Goal: Find specific page/section: Find specific page/section

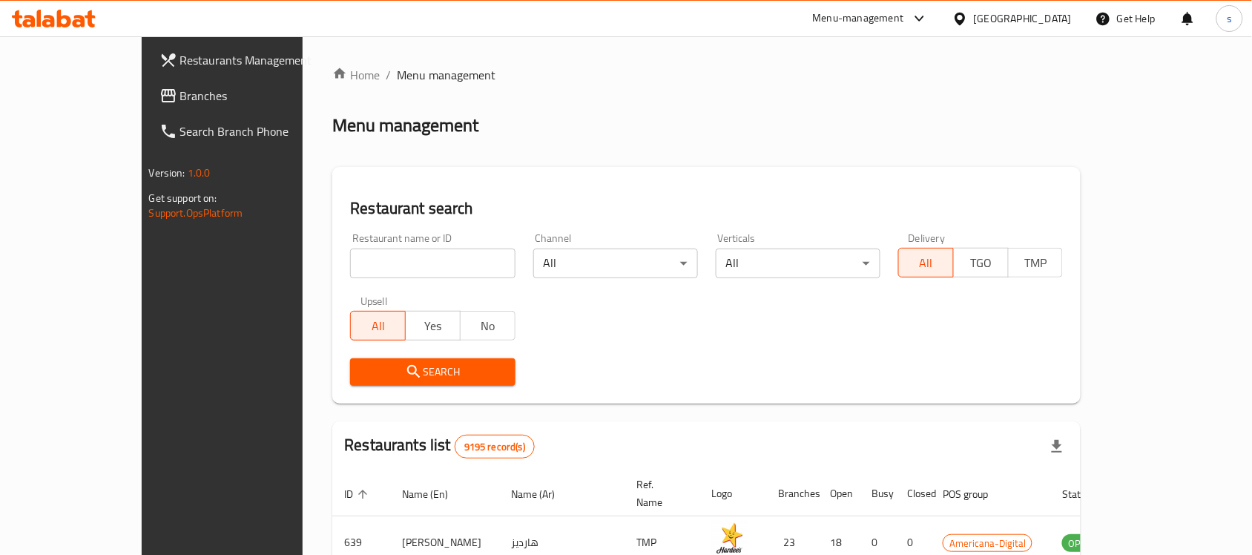
click at [965, 23] on icon at bounding box center [960, 18] width 10 height 13
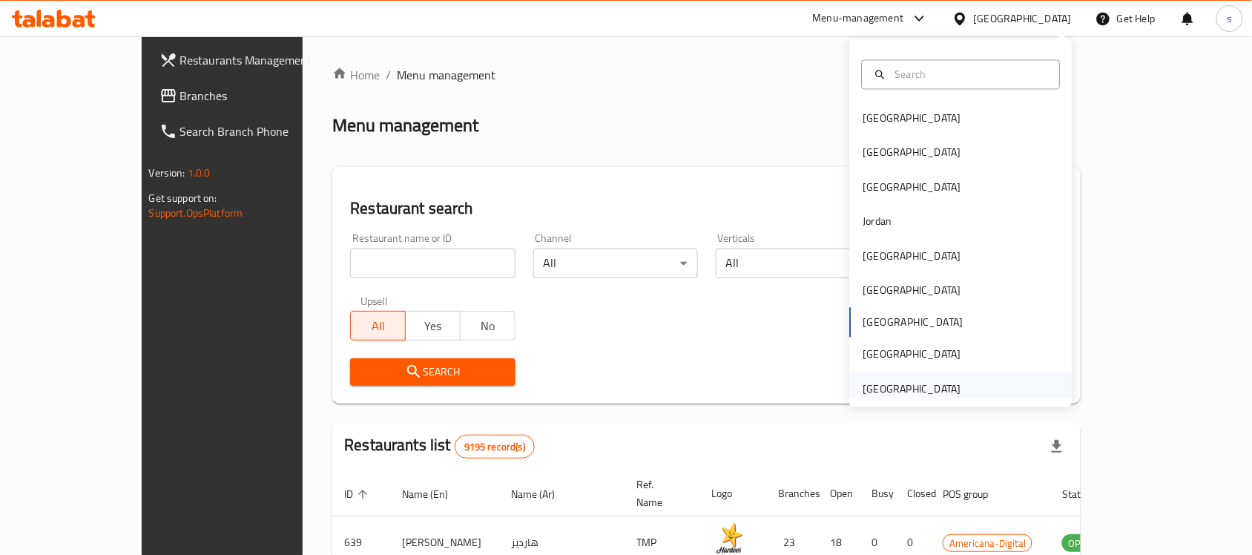
click at [920, 381] on div "[GEOGRAPHIC_DATA]" at bounding box center [913, 389] width 98 height 16
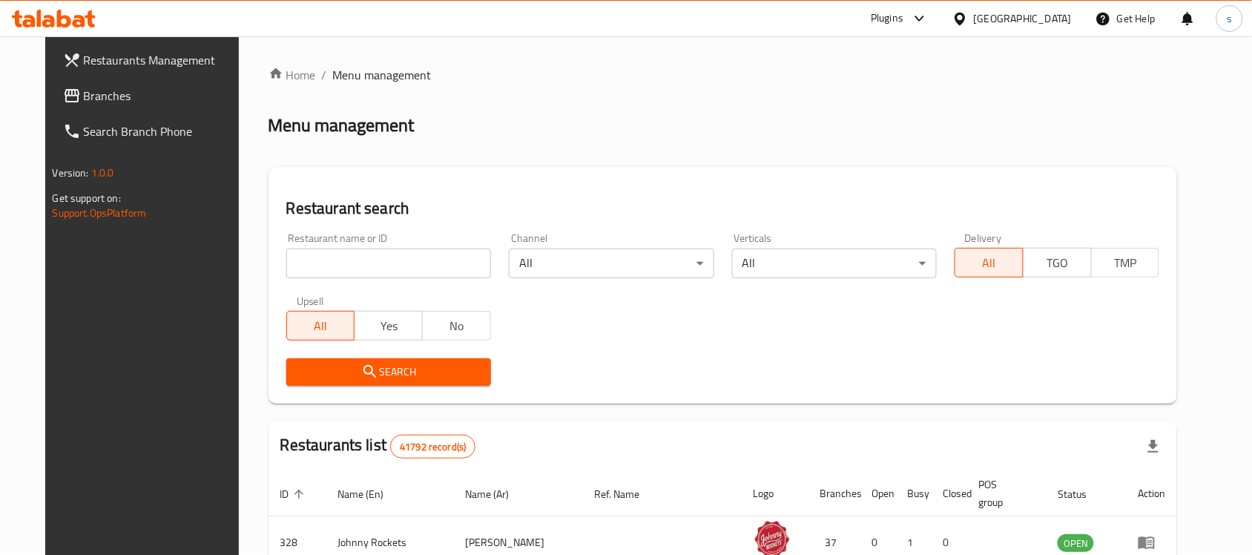
click at [97, 90] on span "Branches" at bounding box center [163, 96] width 159 height 18
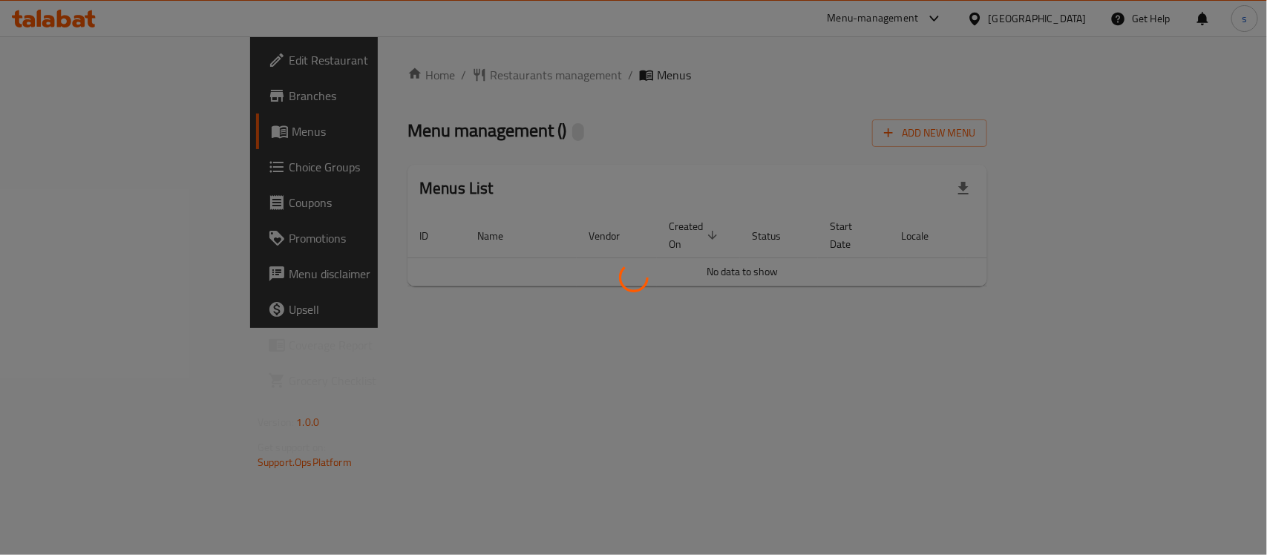
click at [372, 73] on div at bounding box center [633, 277] width 1267 height 555
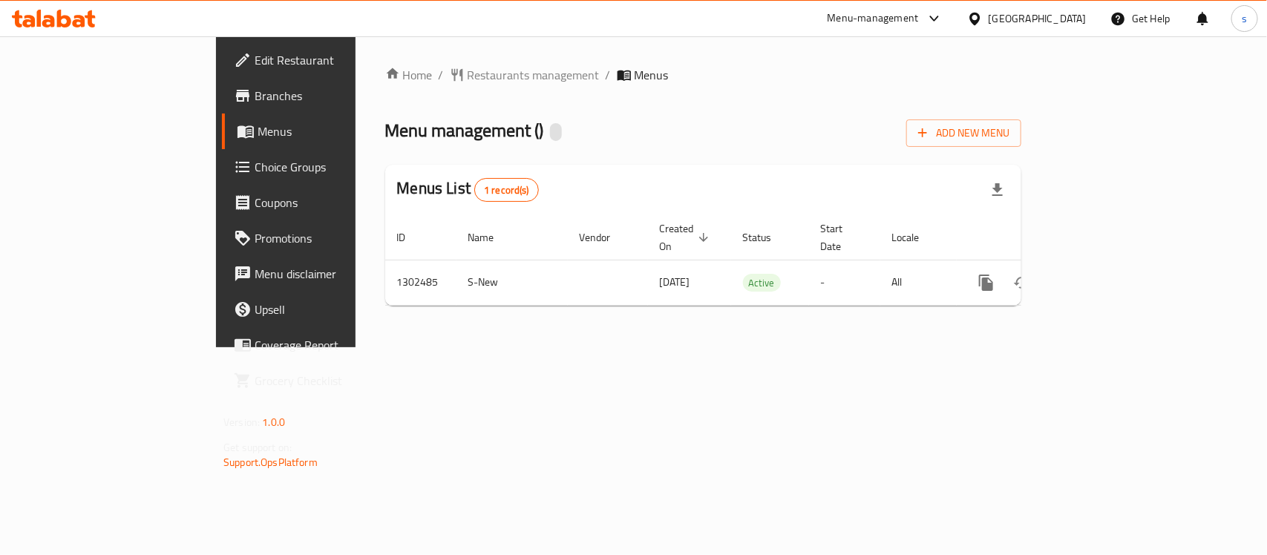
click at [467, 73] on span "Restaurants management" at bounding box center [533, 75] width 132 height 18
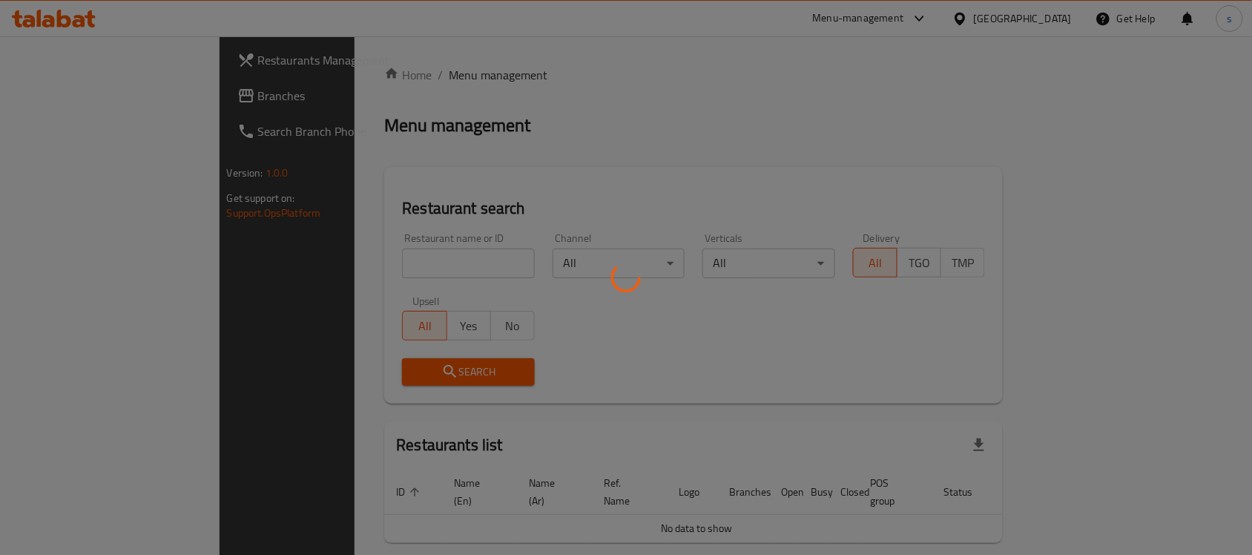
click at [338, 260] on div at bounding box center [626, 277] width 1252 height 555
click at [338, 254] on div at bounding box center [626, 277] width 1252 height 555
click at [341, 260] on div at bounding box center [626, 277] width 1252 height 555
click at [341, 257] on div at bounding box center [626, 277] width 1252 height 555
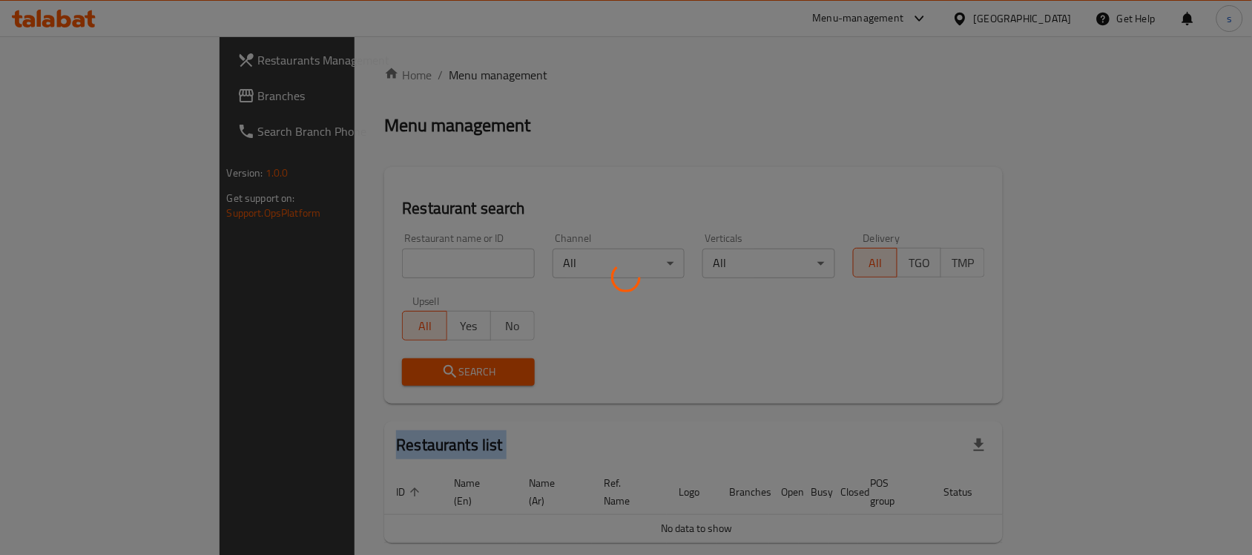
click at [341, 257] on div at bounding box center [626, 277] width 1252 height 555
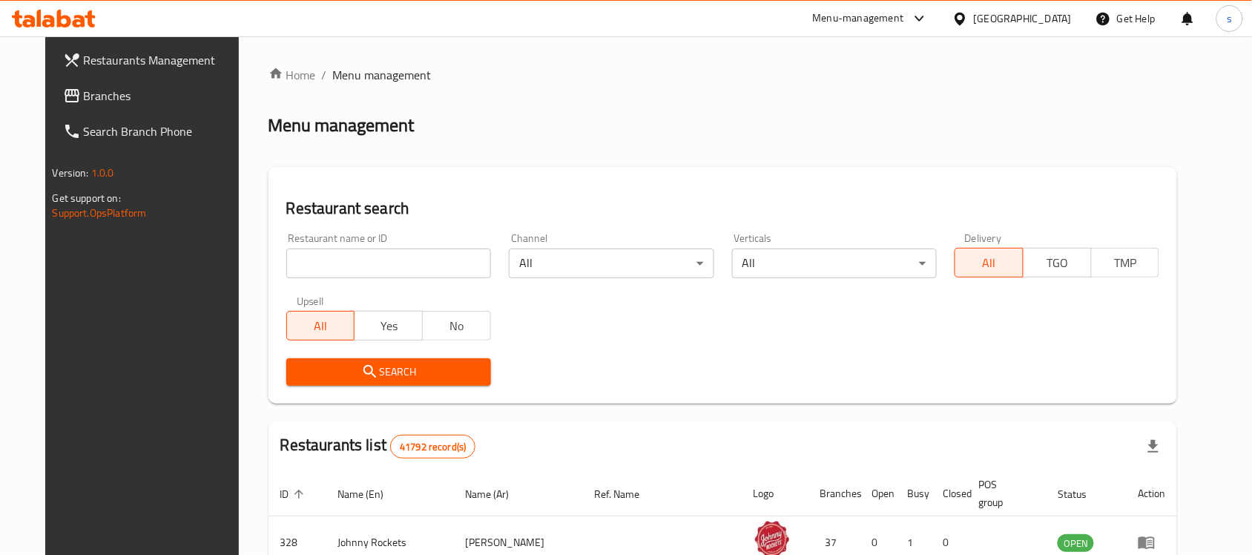
click at [341, 257] on input "search" at bounding box center [388, 264] width 205 height 30
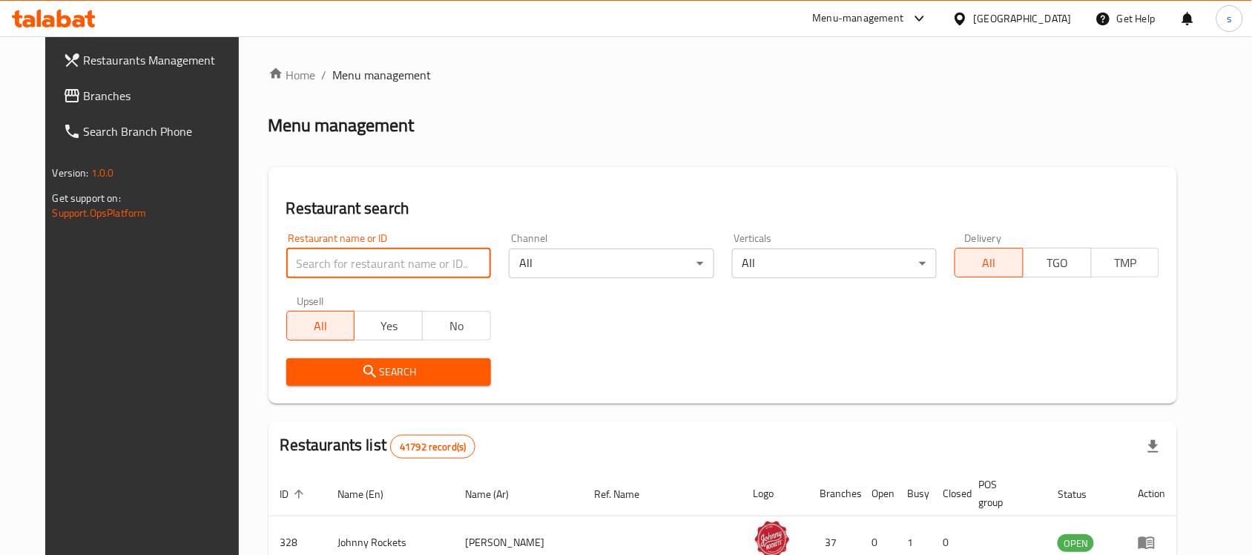
paste input "702440"
type input "702440"
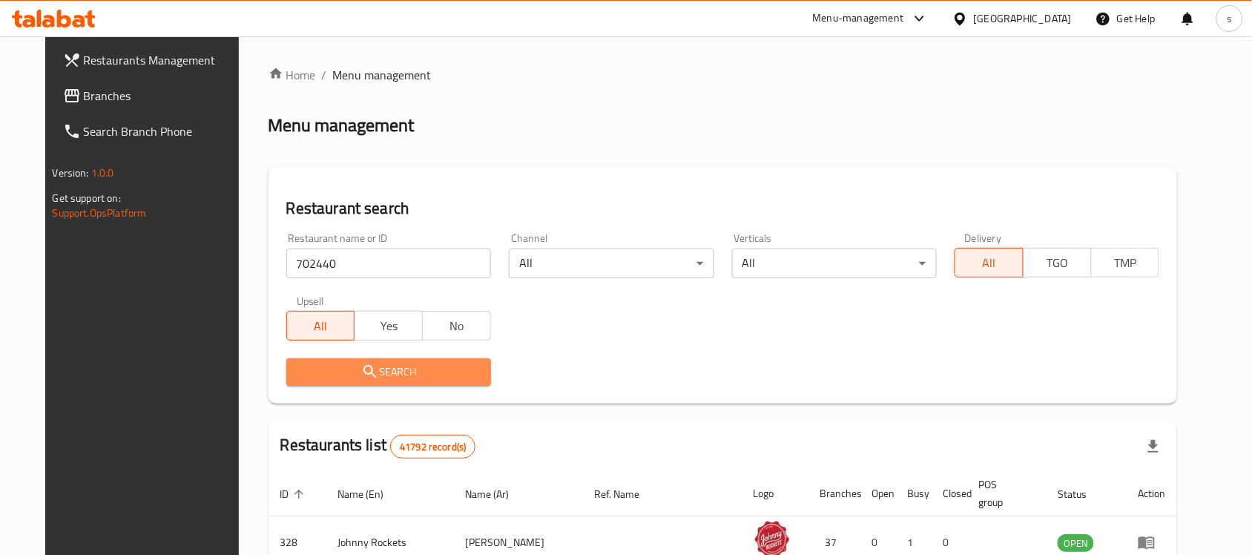
click at [361, 370] on span "Search" at bounding box center [388, 372] width 181 height 19
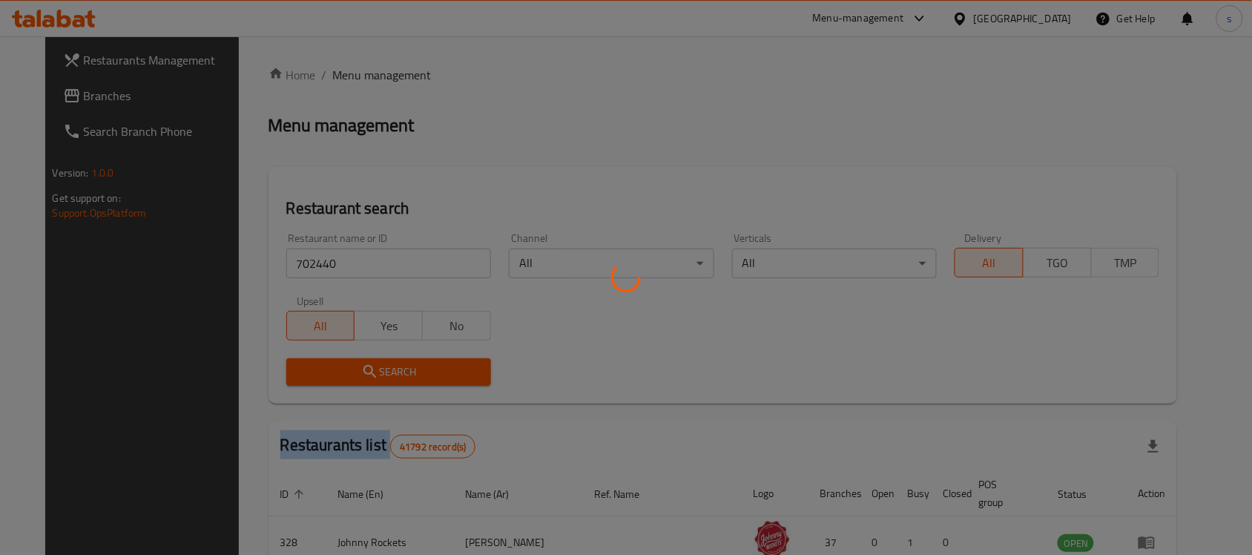
click at [361, 370] on div at bounding box center [626, 277] width 1252 height 555
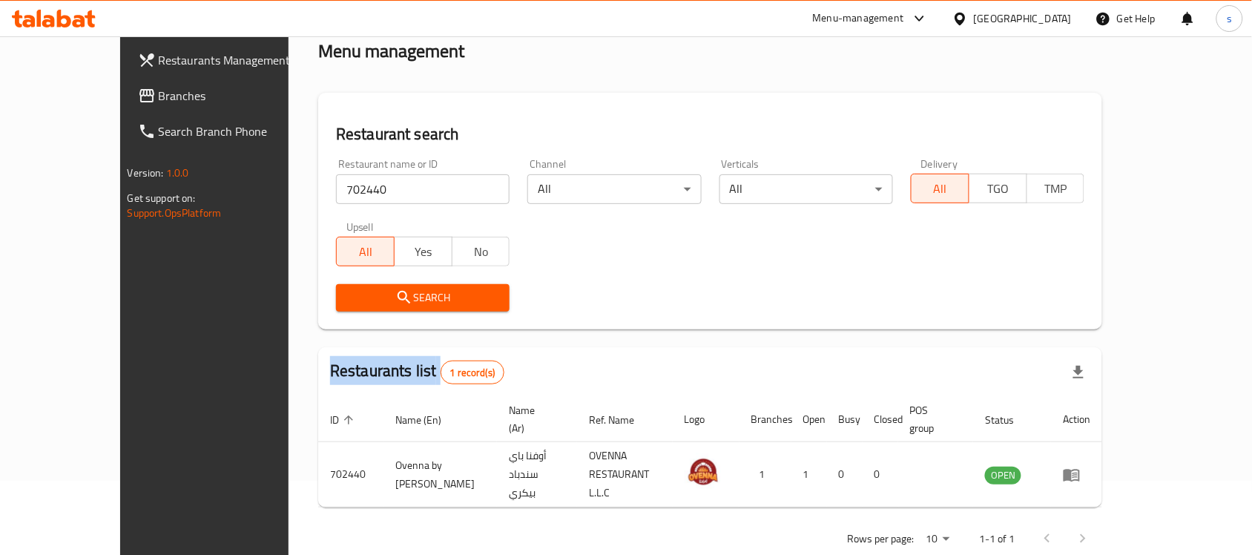
scroll to position [78, 0]
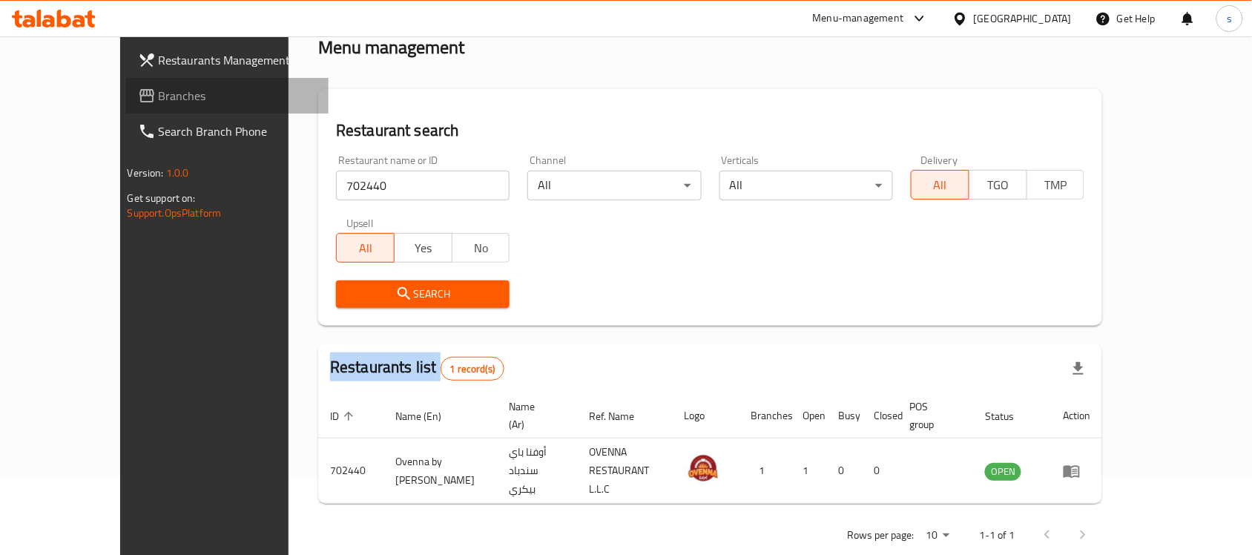
click at [138, 96] on icon at bounding box center [147, 96] width 18 height 18
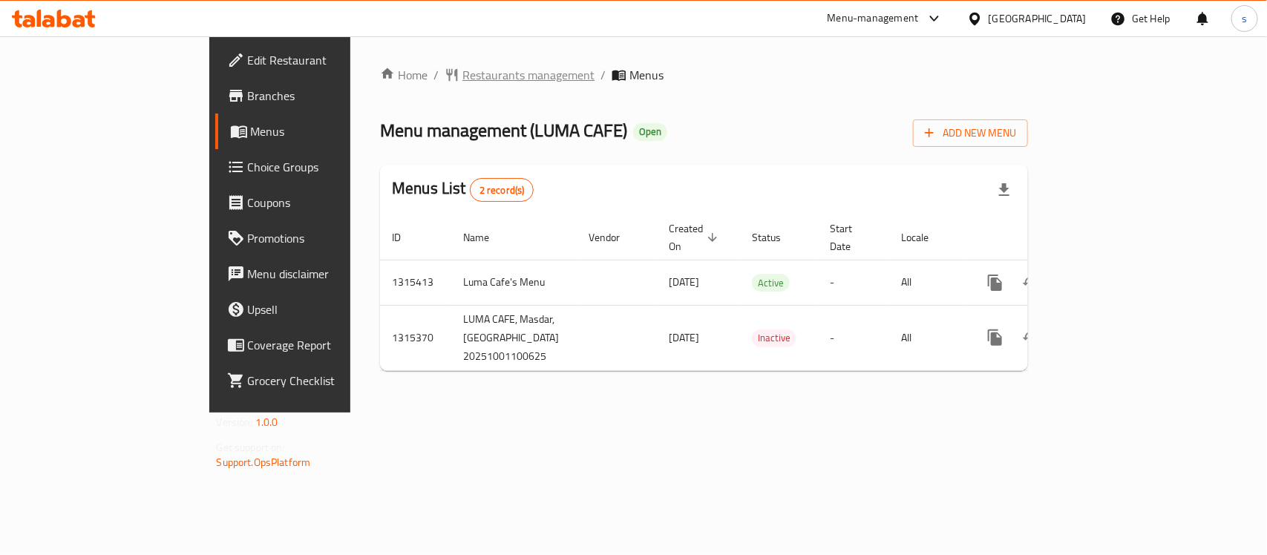
click at [462, 72] on span "Restaurants management" at bounding box center [528, 75] width 132 height 18
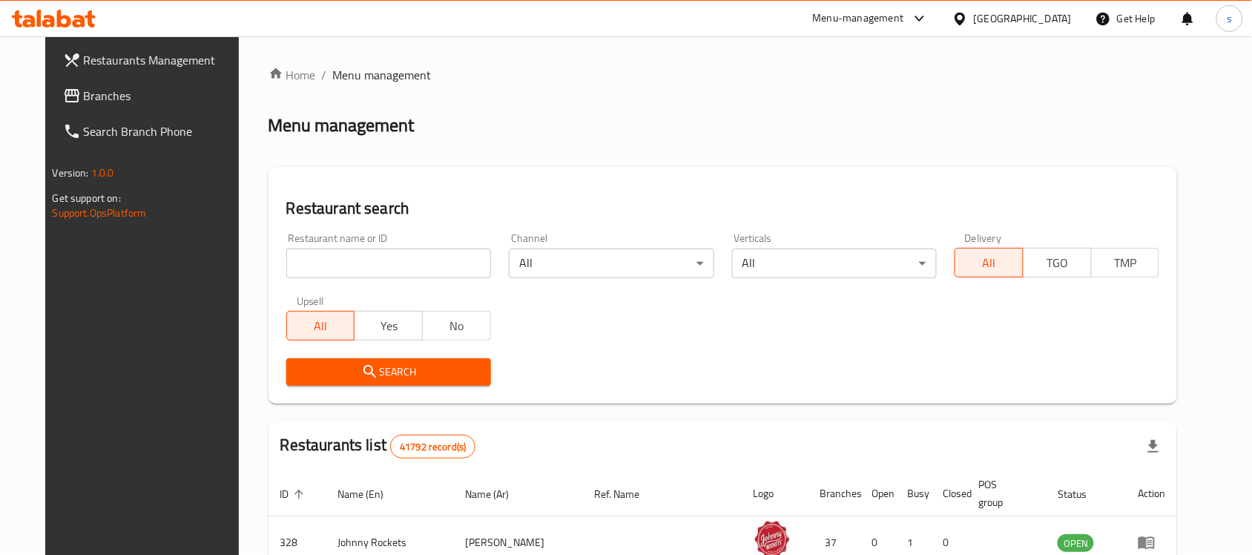
click at [350, 254] on div "Home / Menu management Menu management Restaurant search Restaurant name or ID …" at bounding box center [724, 523] width 910 height 914
click at [350, 254] on input "search" at bounding box center [388, 264] width 205 height 30
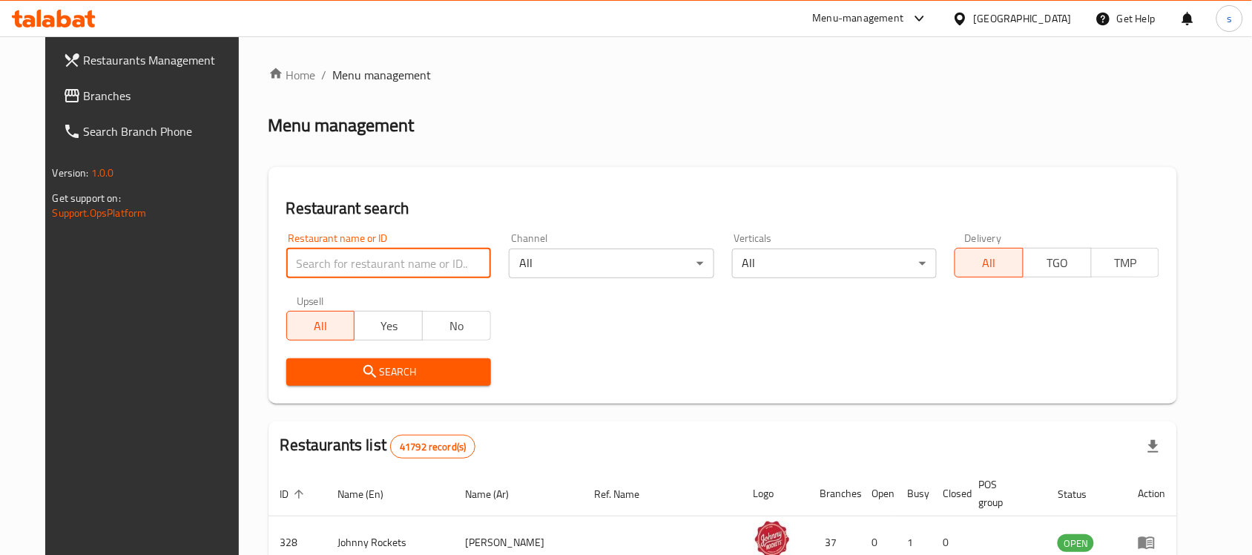
paste input "707280"
type input "707280"
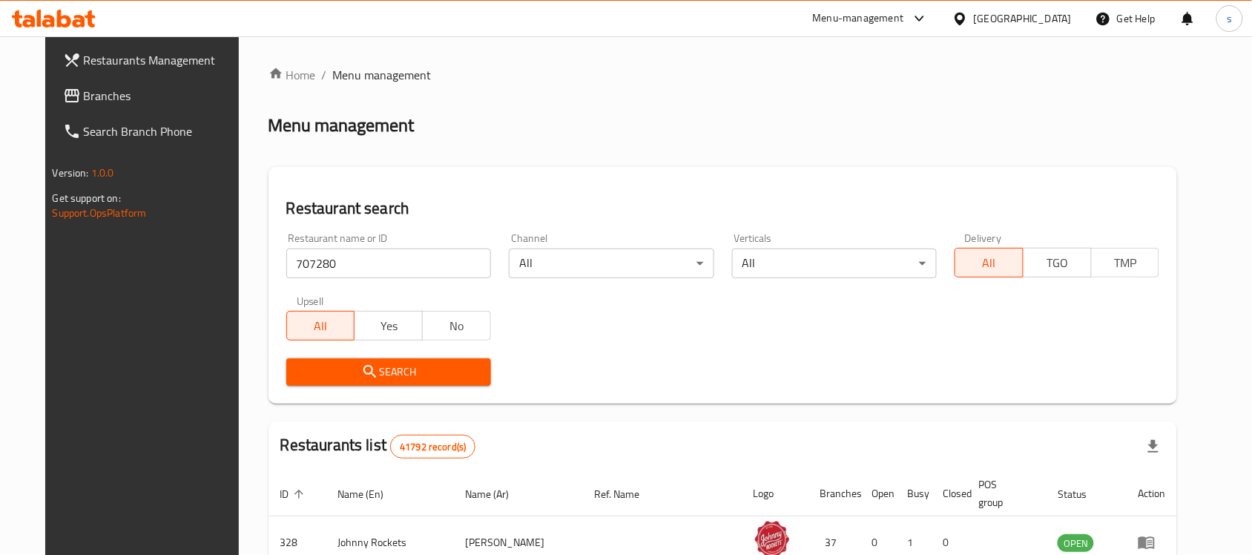
click at [399, 372] on span "Search" at bounding box center [388, 372] width 181 height 19
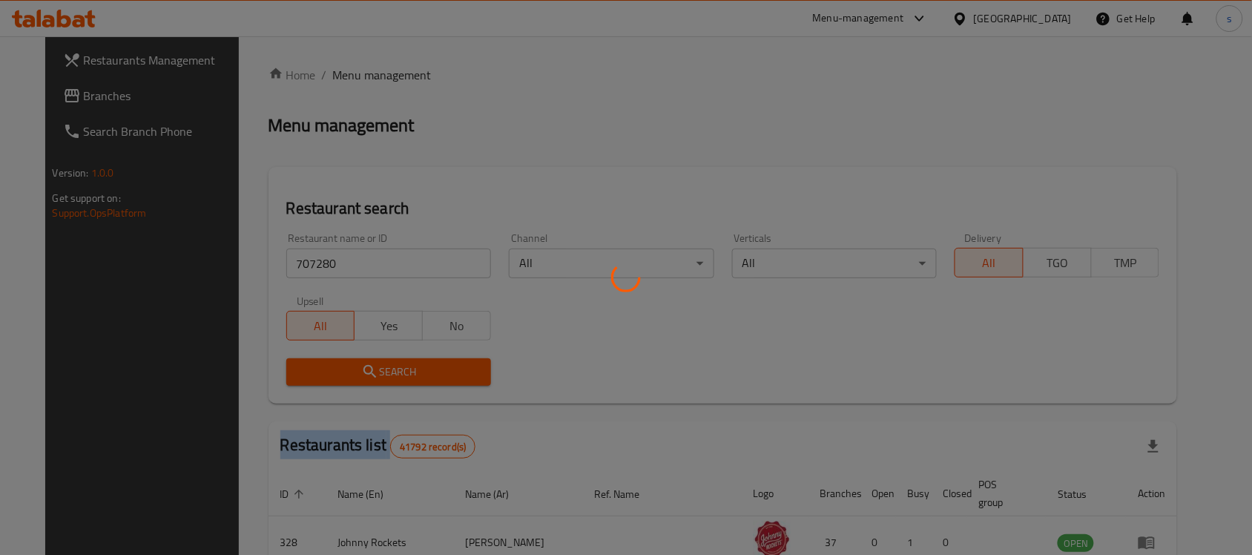
click at [399, 372] on div at bounding box center [626, 277] width 1252 height 555
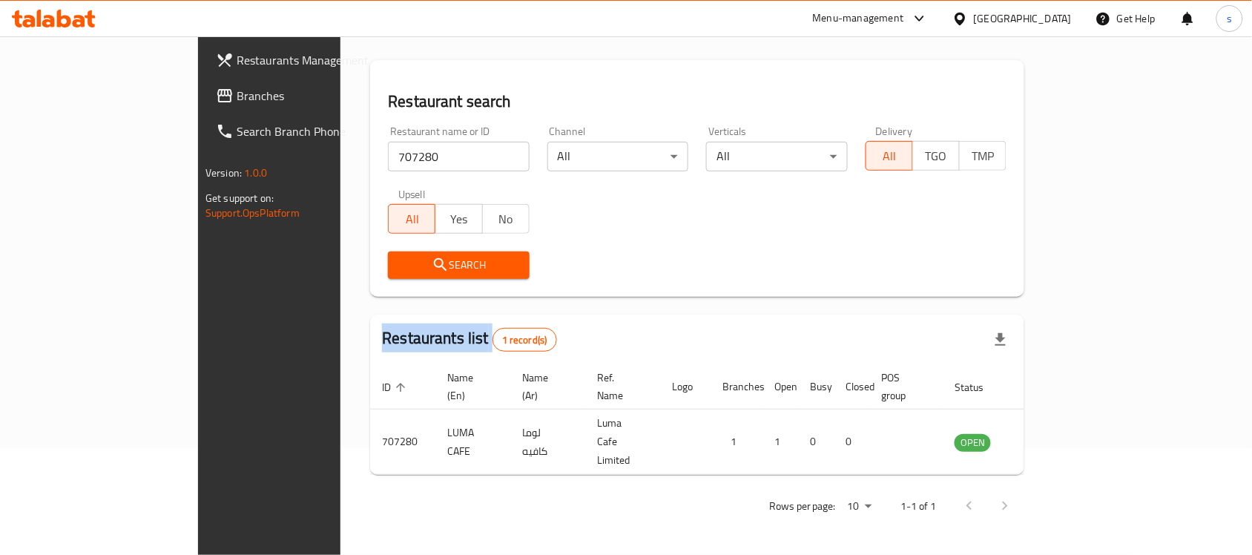
scroll to position [78, 0]
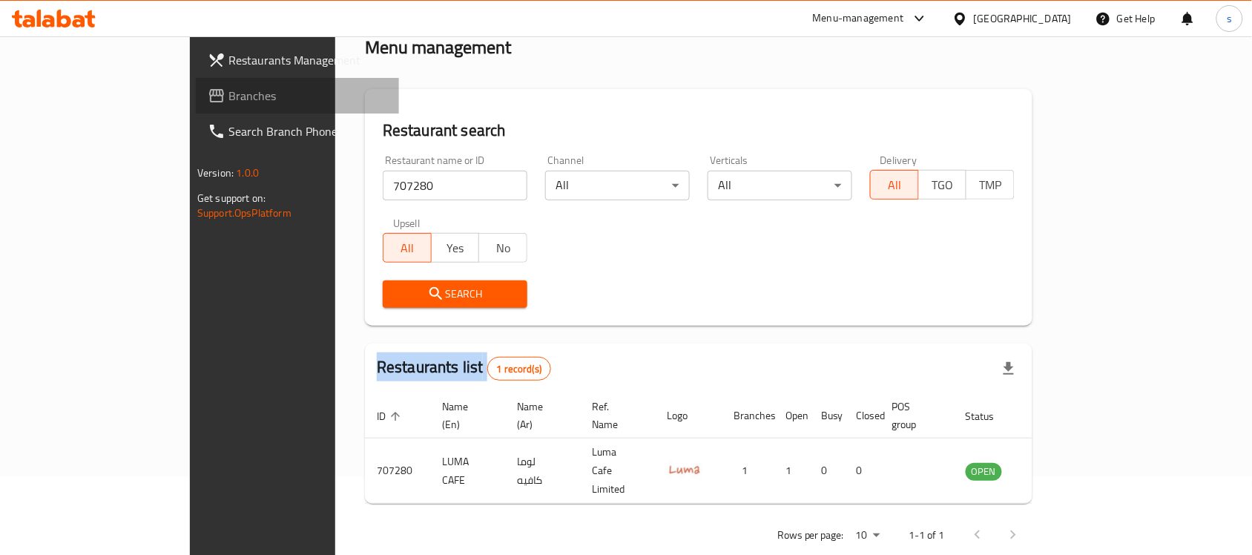
click at [229, 90] on span "Branches" at bounding box center [308, 96] width 159 height 18
click at [229, 91] on span "Branches" at bounding box center [308, 96] width 159 height 18
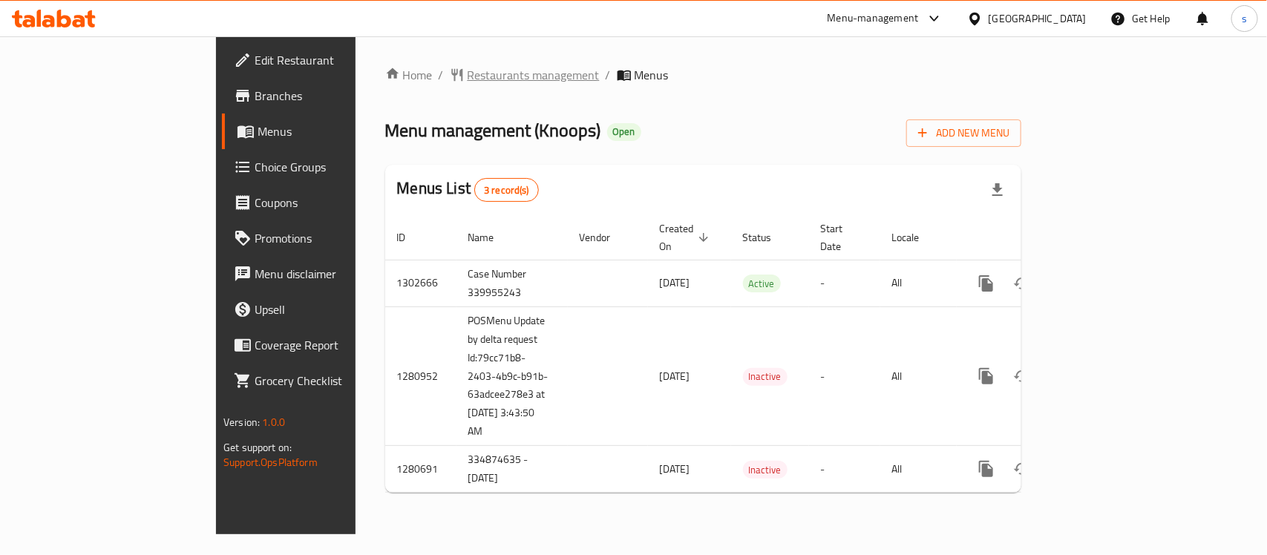
click at [467, 71] on span "Restaurants management" at bounding box center [533, 75] width 132 height 18
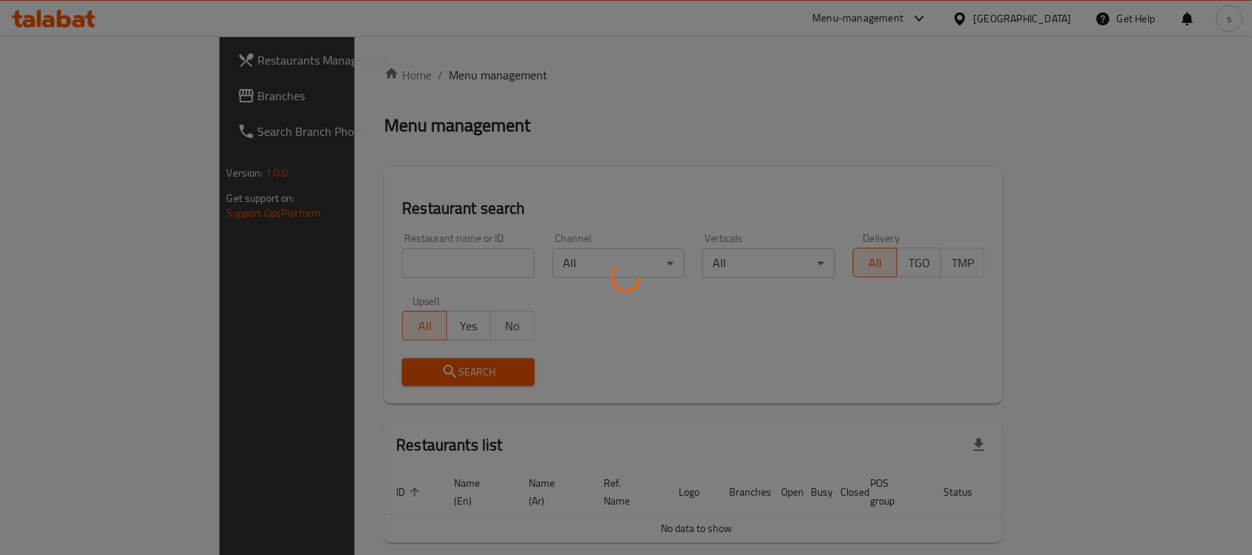
click at [65, 100] on div at bounding box center [626, 277] width 1252 height 555
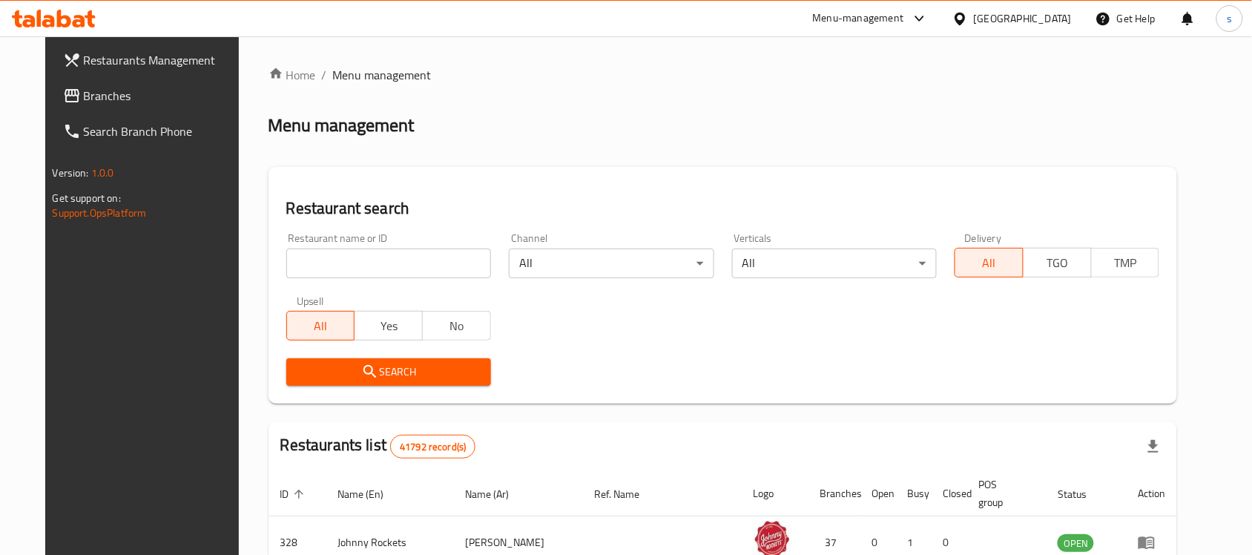
click at [87, 102] on span "Branches" at bounding box center [163, 96] width 159 height 18
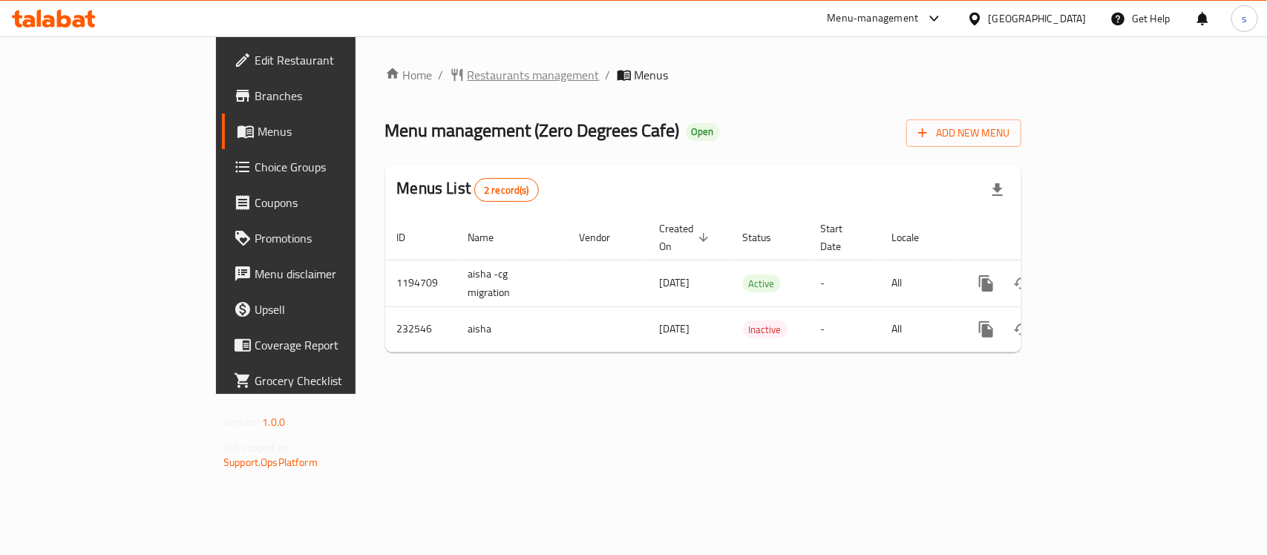
click at [467, 83] on span "Restaurants management" at bounding box center [533, 75] width 132 height 18
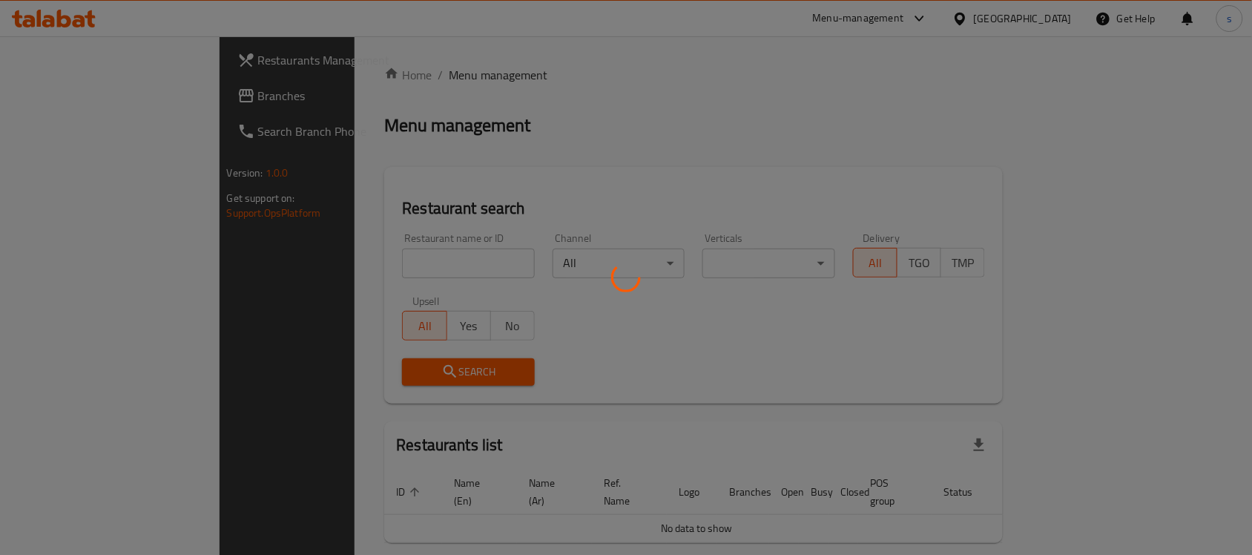
click at [395, 261] on div at bounding box center [626, 277] width 1252 height 555
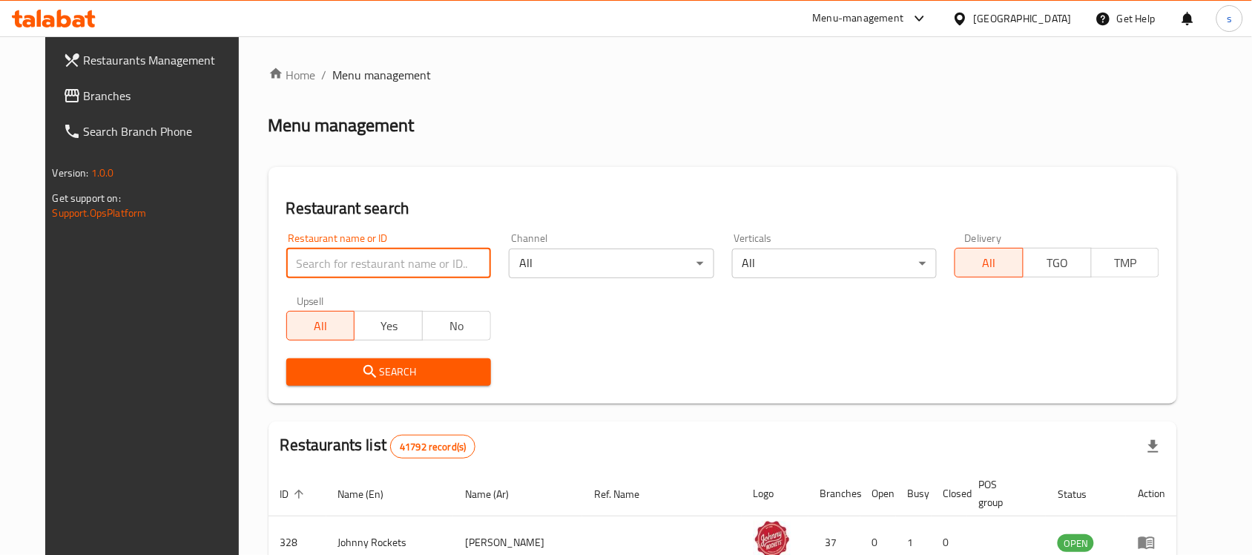
click at [382, 264] on input "search" at bounding box center [388, 264] width 205 height 30
paste input "626228"
type input "626228"
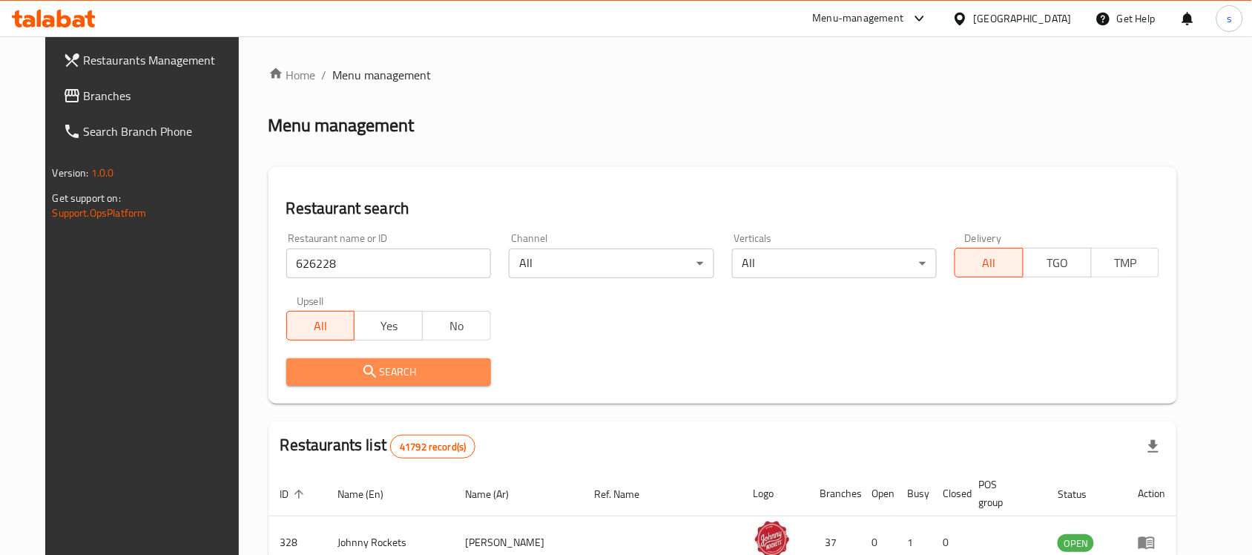
click at [436, 370] on span "Search" at bounding box center [388, 372] width 181 height 19
click at [436, 370] on div at bounding box center [626, 277] width 1252 height 555
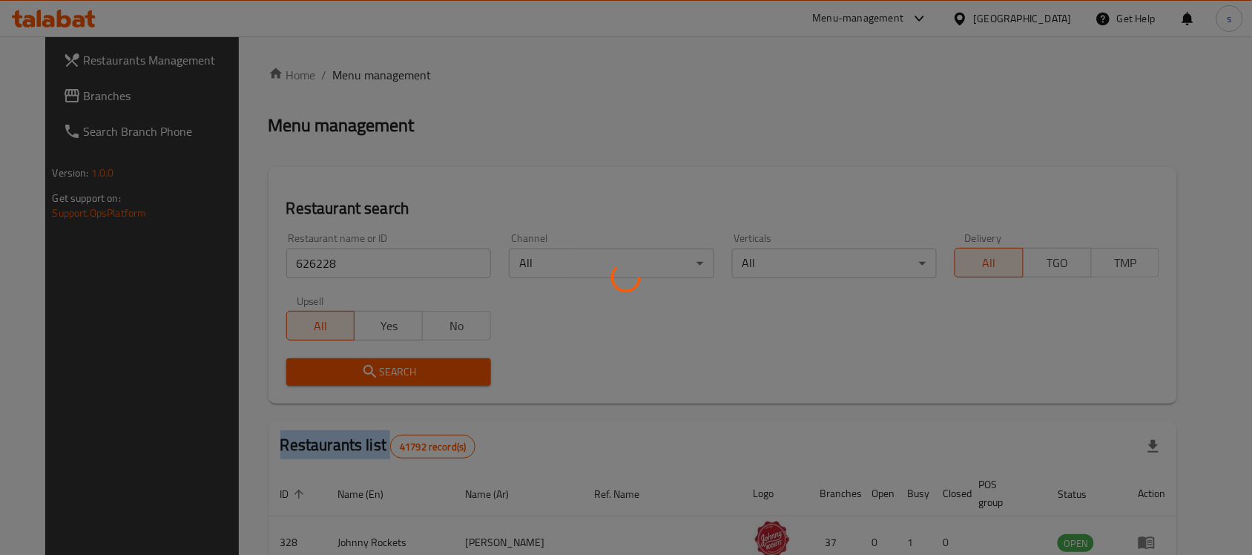
click at [436, 370] on div at bounding box center [626, 277] width 1252 height 555
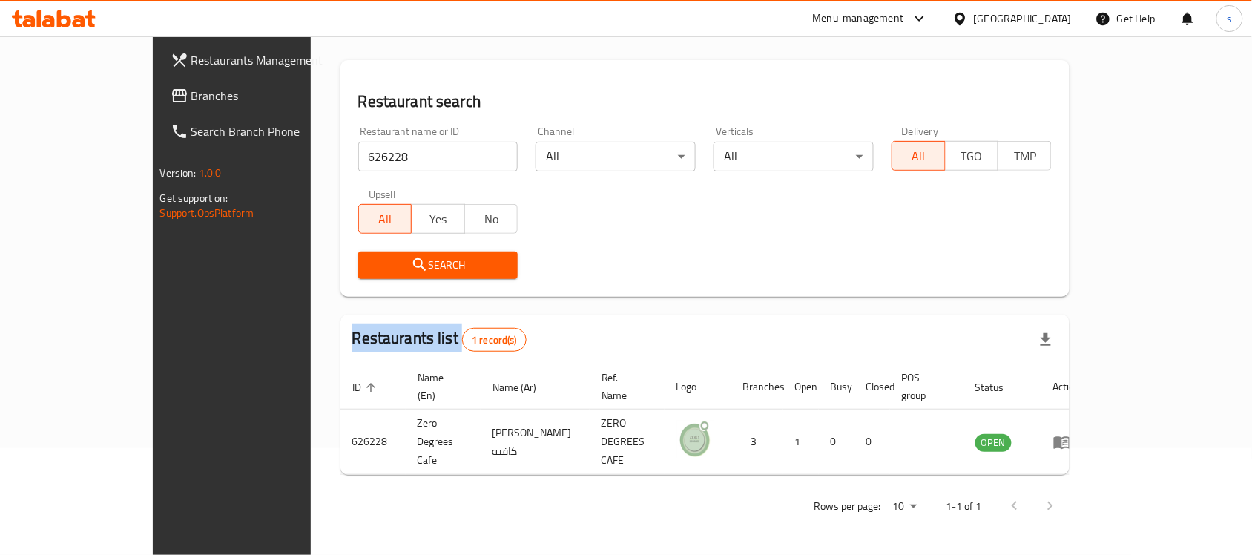
scroll to position [78, 0]
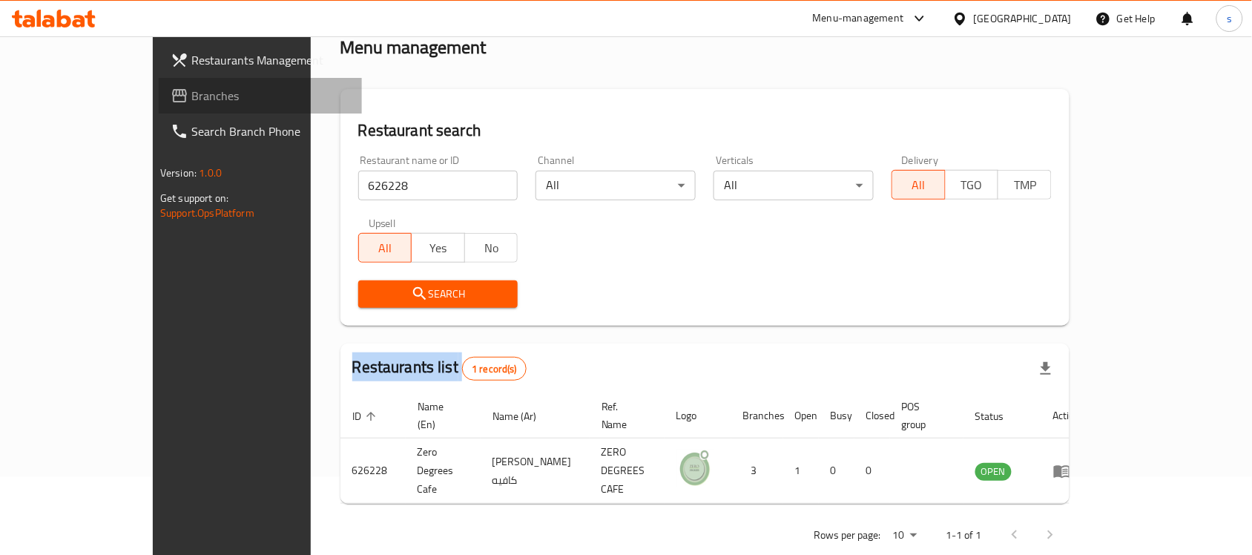
click at [159, 82] on link "Branches" at bounding box center [260, 96] width 203 height 36
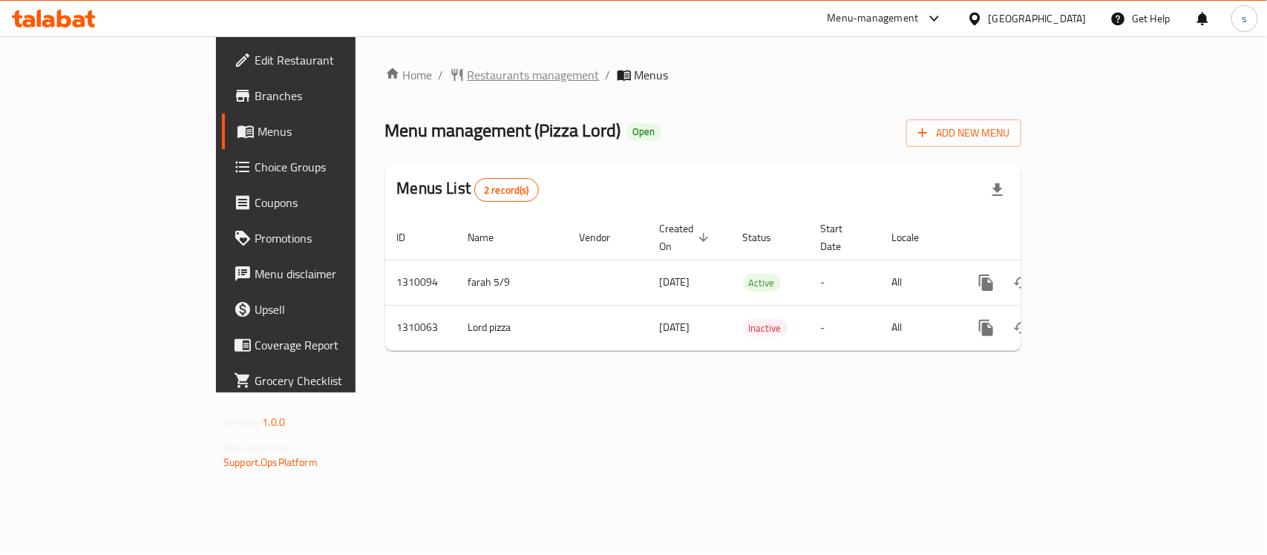
click at [467, 75] on span "Restaurants management" at bounding box center [533, 75] width 132 height 18
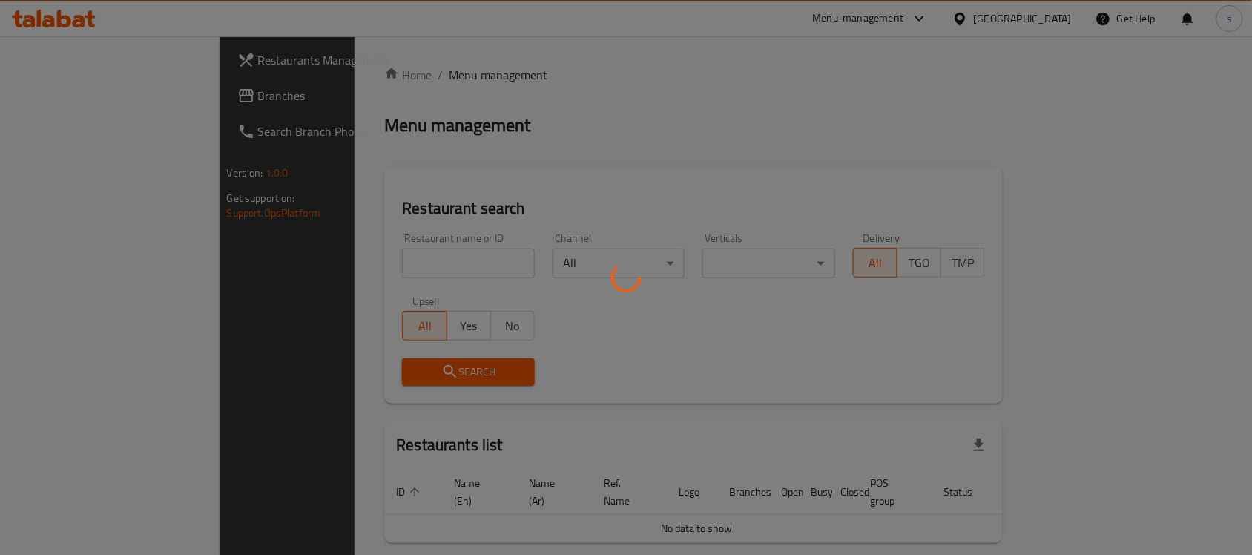
click at [45, 102] on div at bounding box center [626, 277] width 1252 height 555
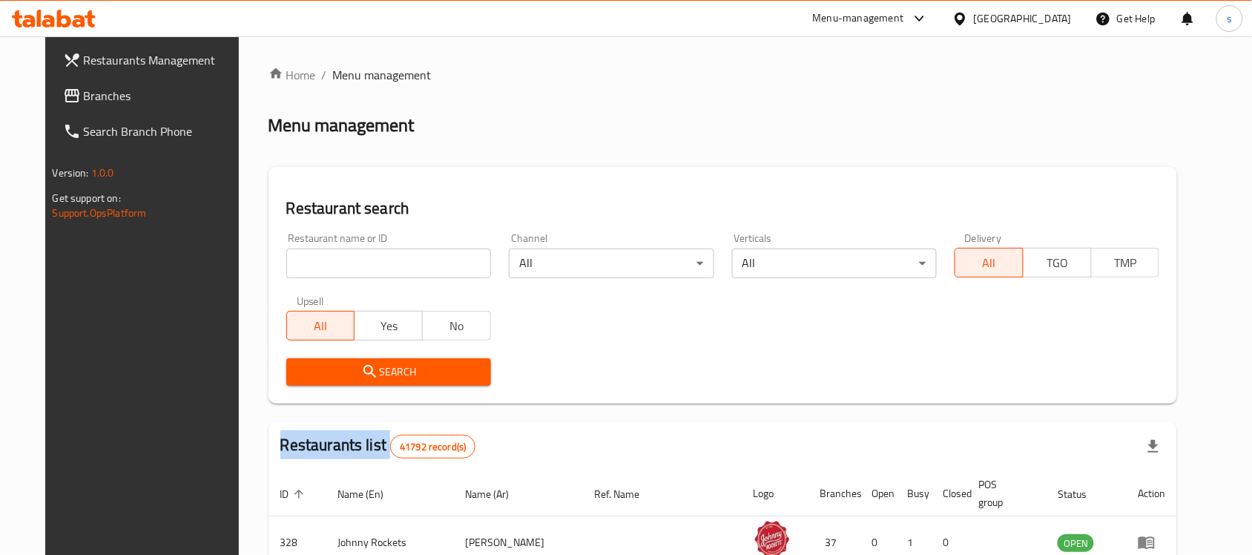
click at [45, 102] on div "Restaurants Management Branches Search Branch Phone Version: 1.0.0 Get support …" at bounding box center [626, 522] width 1163 height 973
click at [84, 102] on span "Branches" at bounding box center [163, 96] width 159 height 18
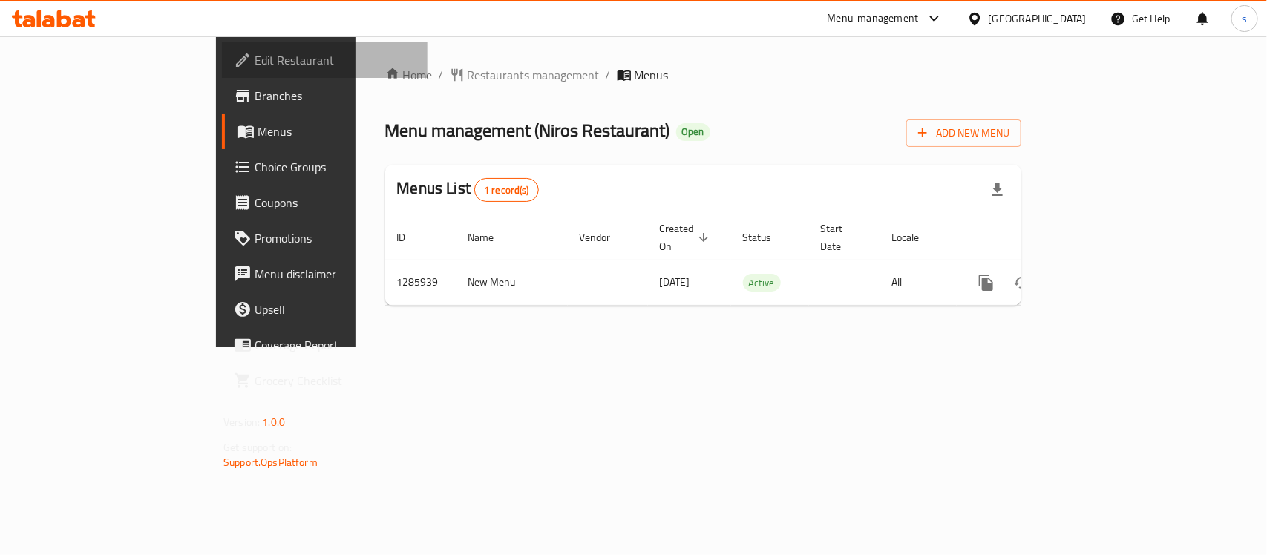
click at [255, 61] on span "Edit Restaurant" at bounding box center [335, 60] width 161 height 18
click at [467, 83] on span "Restaurants management" at bounding box center [533, 75] width 132 height 18
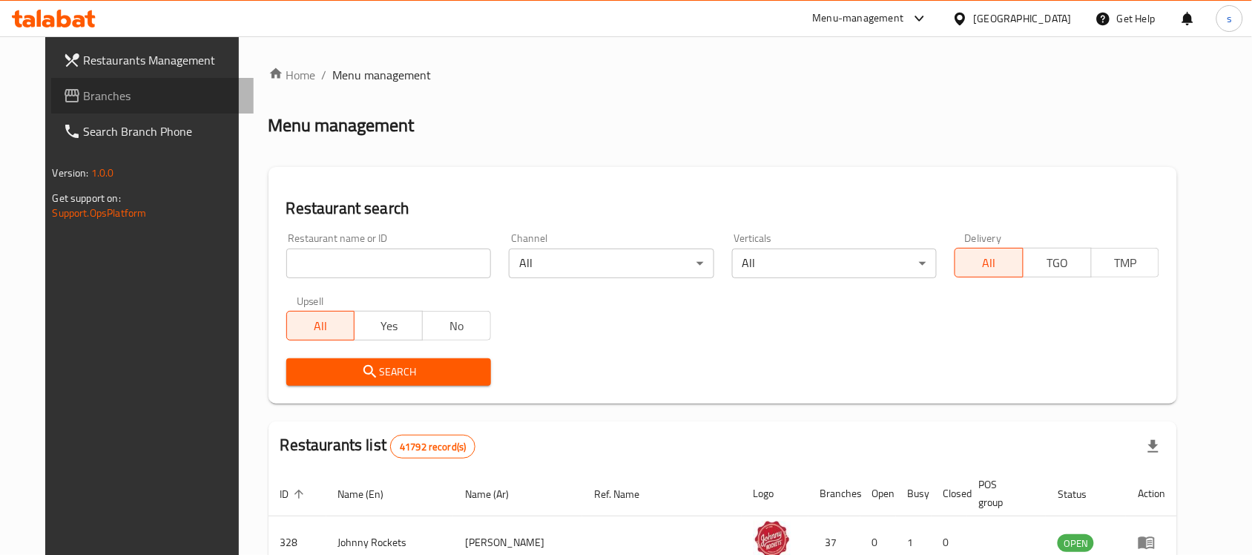
click at [84, 105] on span "Branches" at bounding box center [163, 96] width 159 height 18
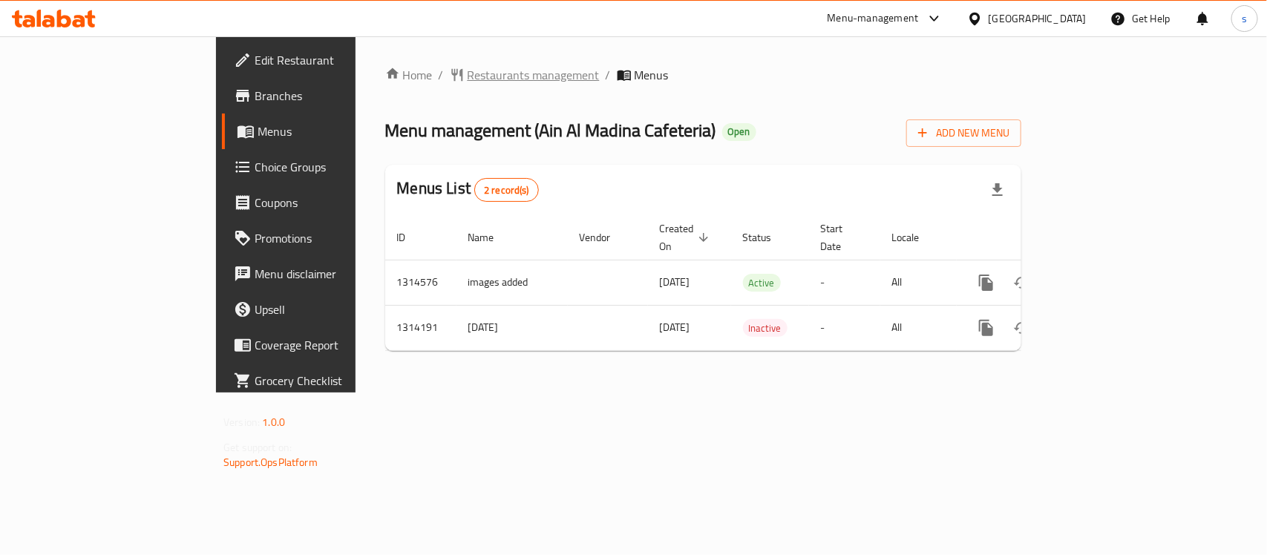
click at [467, 74] on span "Restaurants management" at bounding box center [533, 75] width 132 height 18
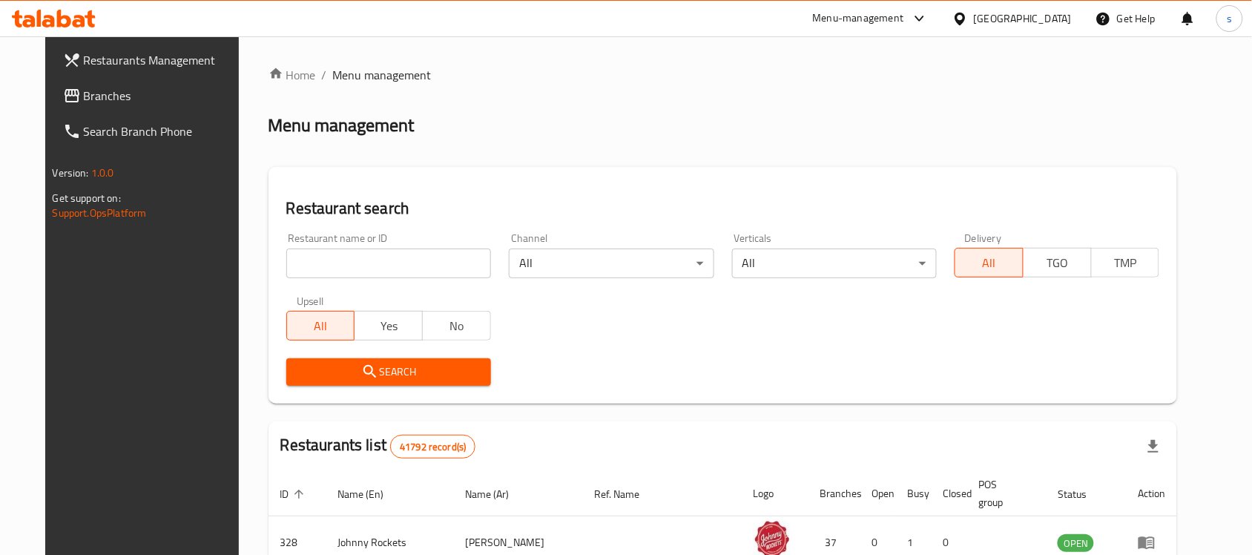
click at [349, 271] on input "search" at bounding box center [388, 264] width 205 height 30
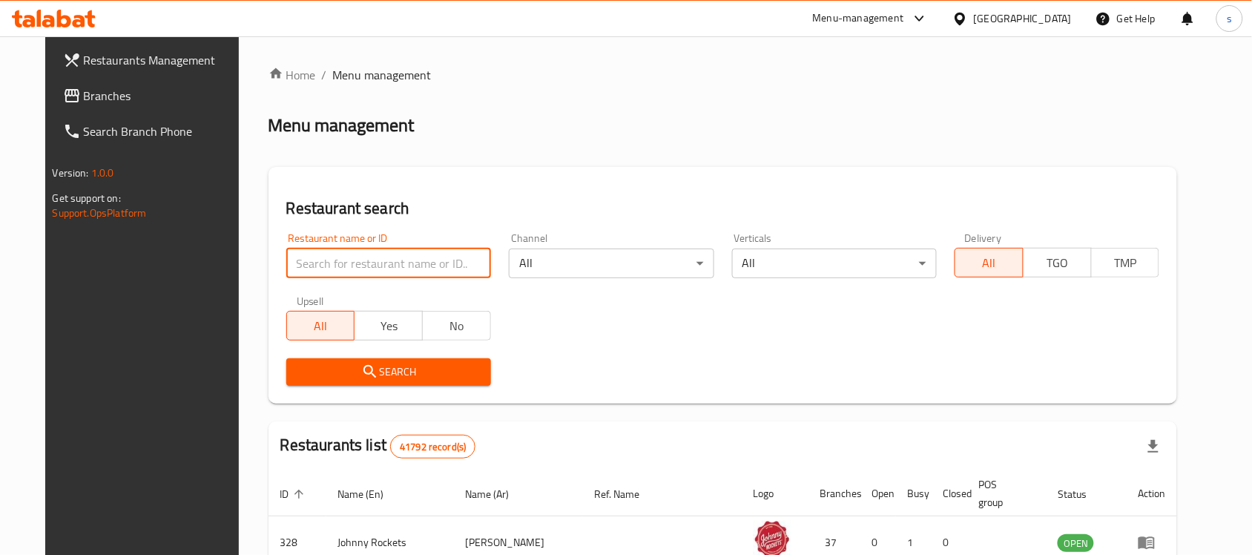
paste input "706284"
type input "706284"
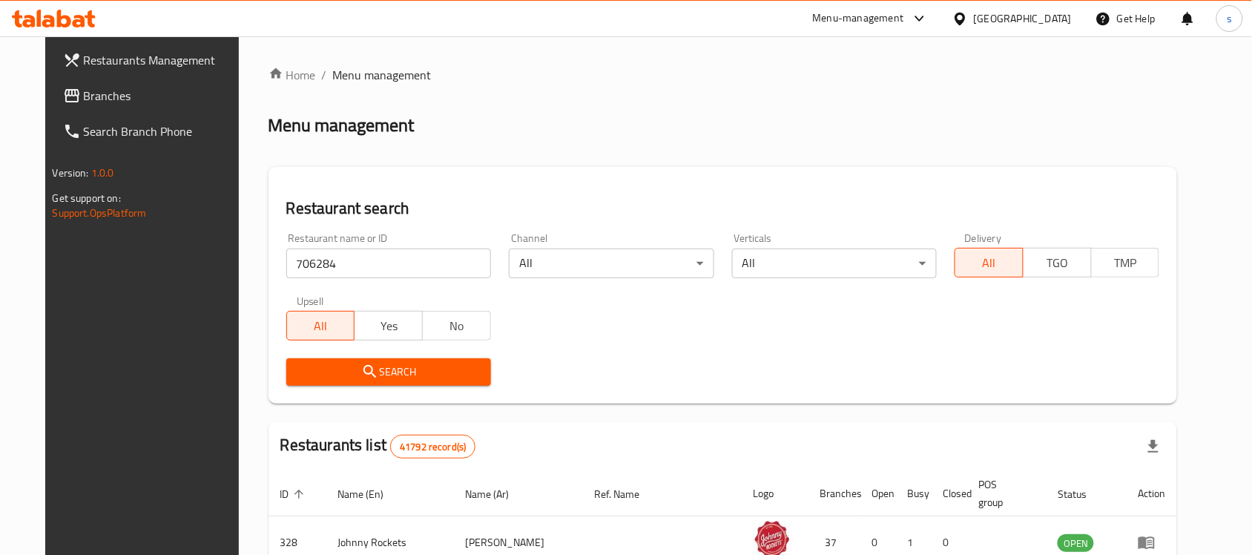
click at [381, 384] on button "Search" at bounding box center [388, 371] width 205 height 27
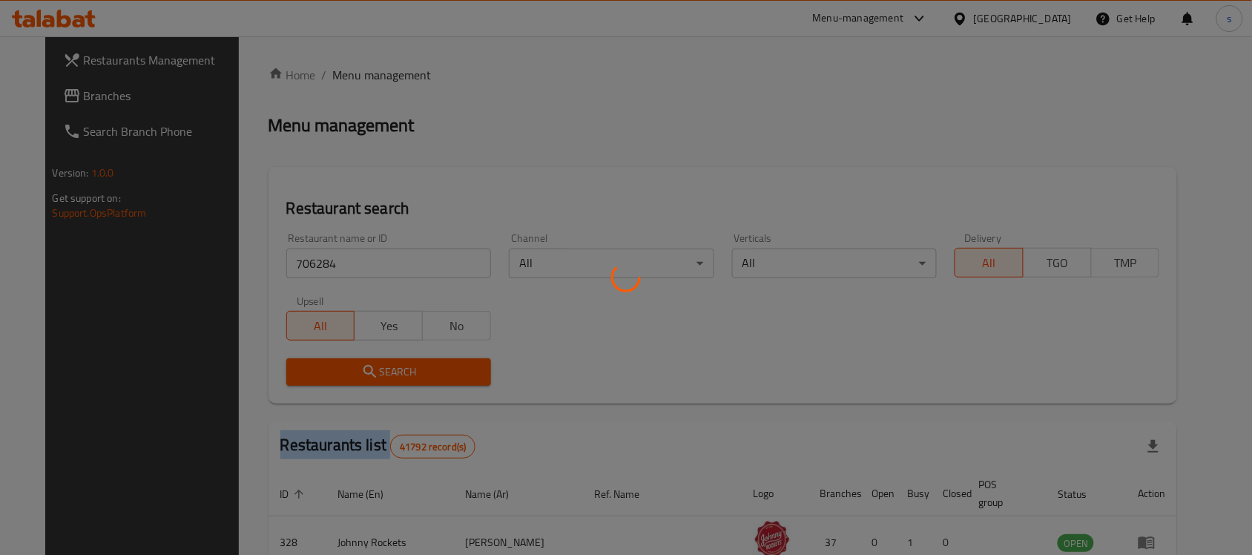
click at [381, 384] on div at bounding box center [626, 277] width 1252 height 555
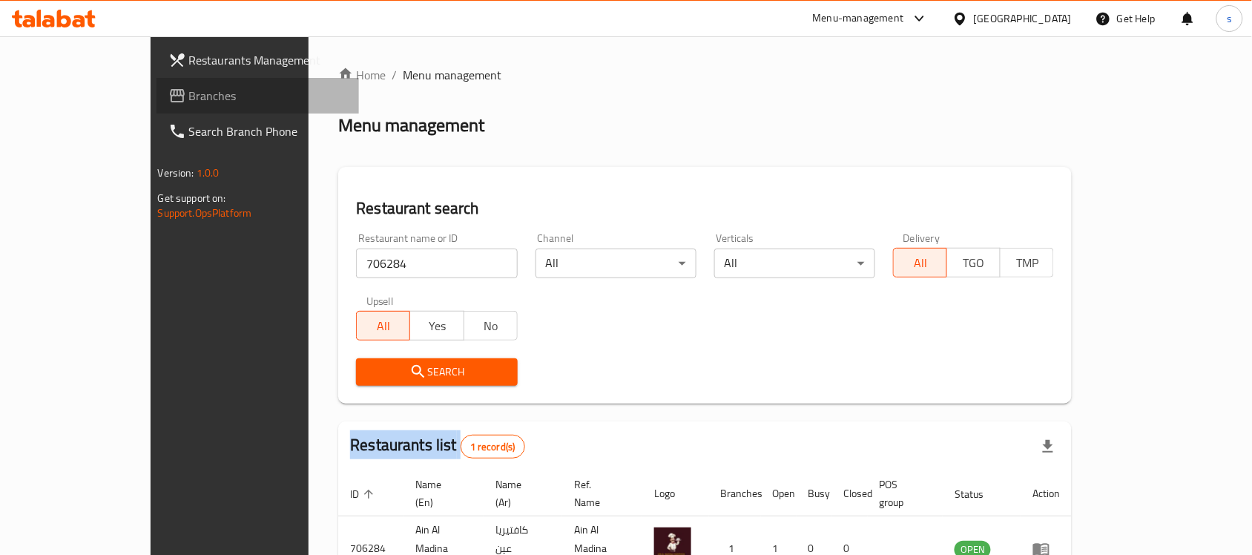
click at [157, 108] on link "Branches" at bounding box center [258, 96] width 203 height 36
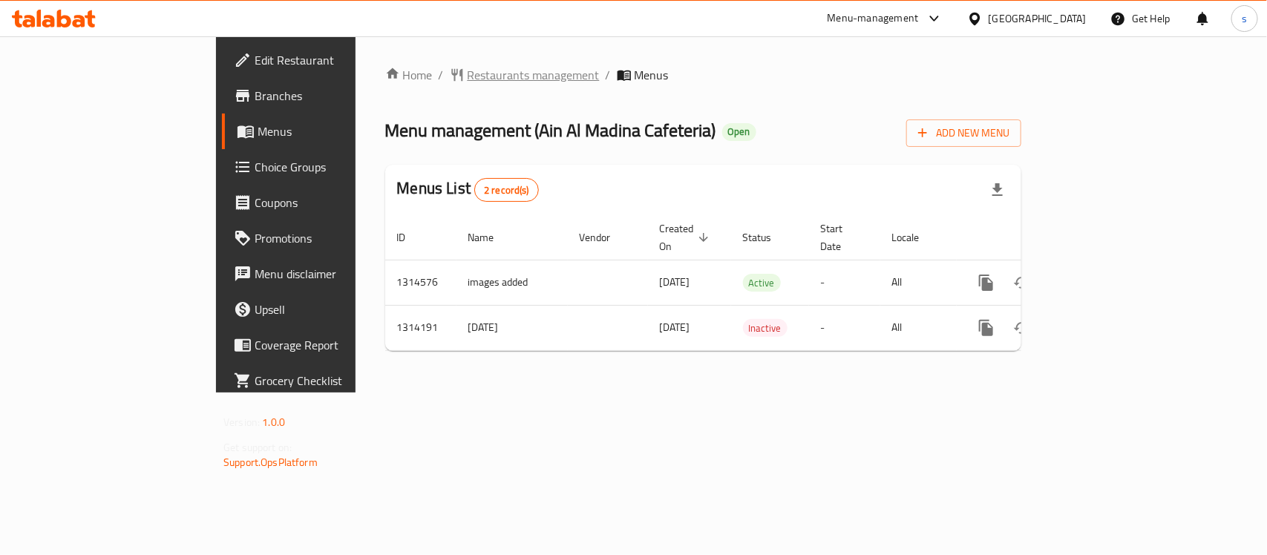
click at [467, 76] on span "Restaurants management" at bounding box center [533, 75] width 132 height 18
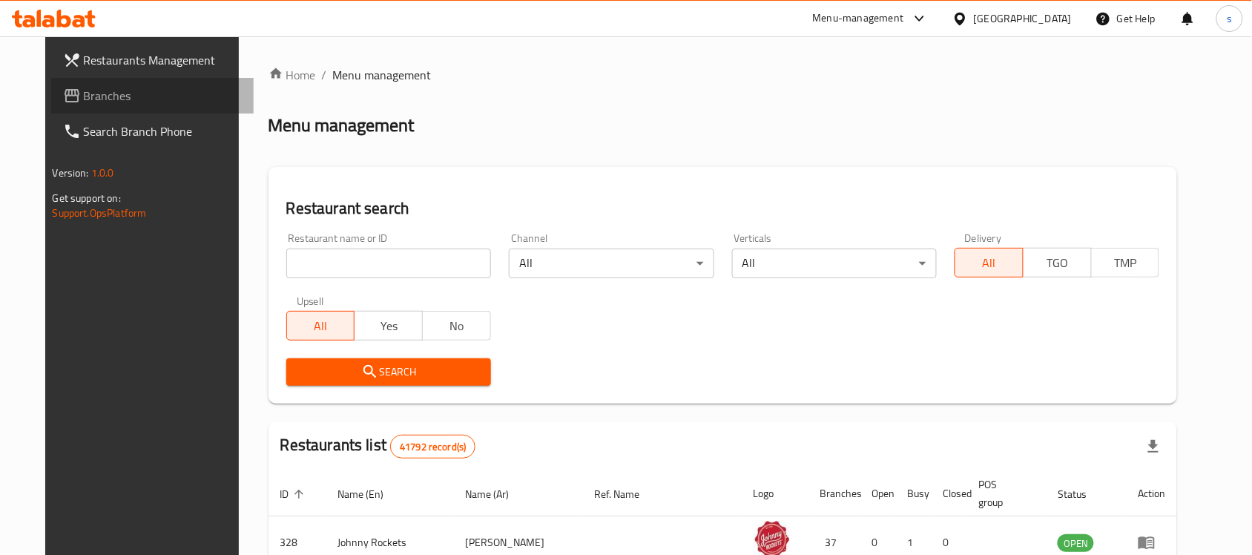
click at [84, 102] on span "Branches" at bounding box center [163, 96] width 159 height 18
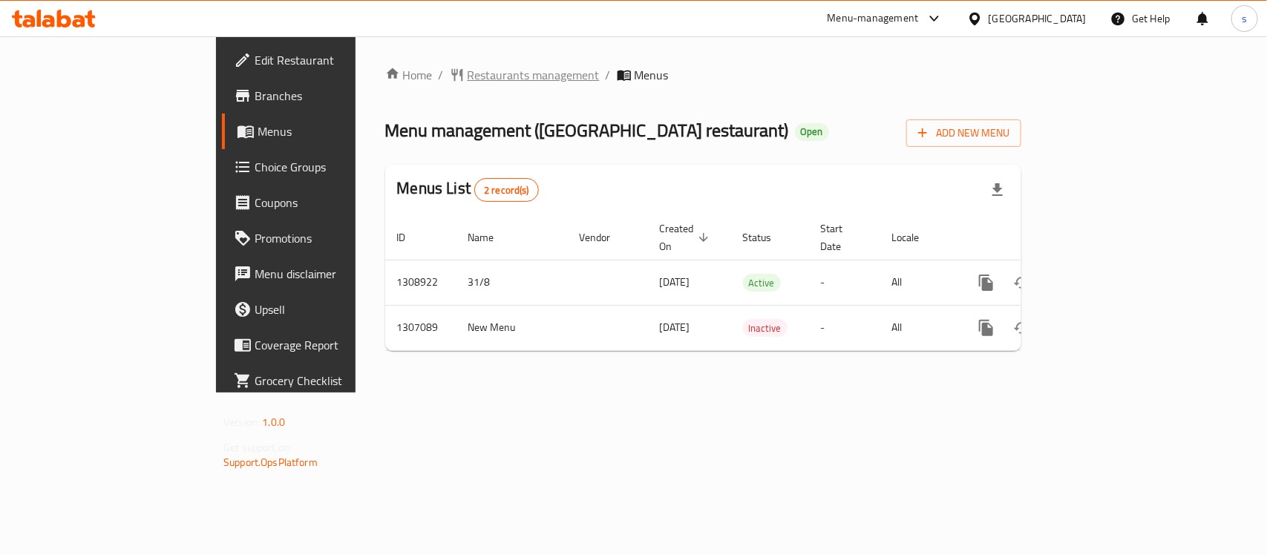
click at [467, 67] on span "Restaurants management" at bounding box center [533, 75] width 132 height 18
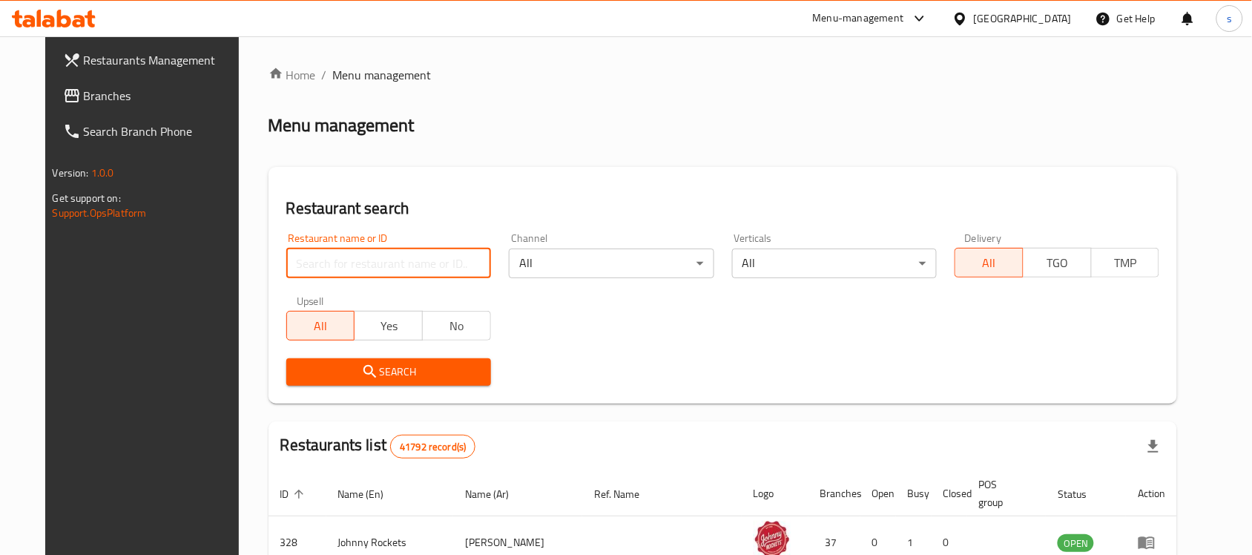
drag, startPoint x: 408, startPoint y: 267, endPoint x: 398, endPoint y: 273, distance: 11.3
click at [406, 268] on input "search" at bounding box center [388, 264] width 205 height 30
paste input "704008"
type input "704008"
click at [418, 373] on span "Search" at bounding box center [388, 372] width 181 height 19
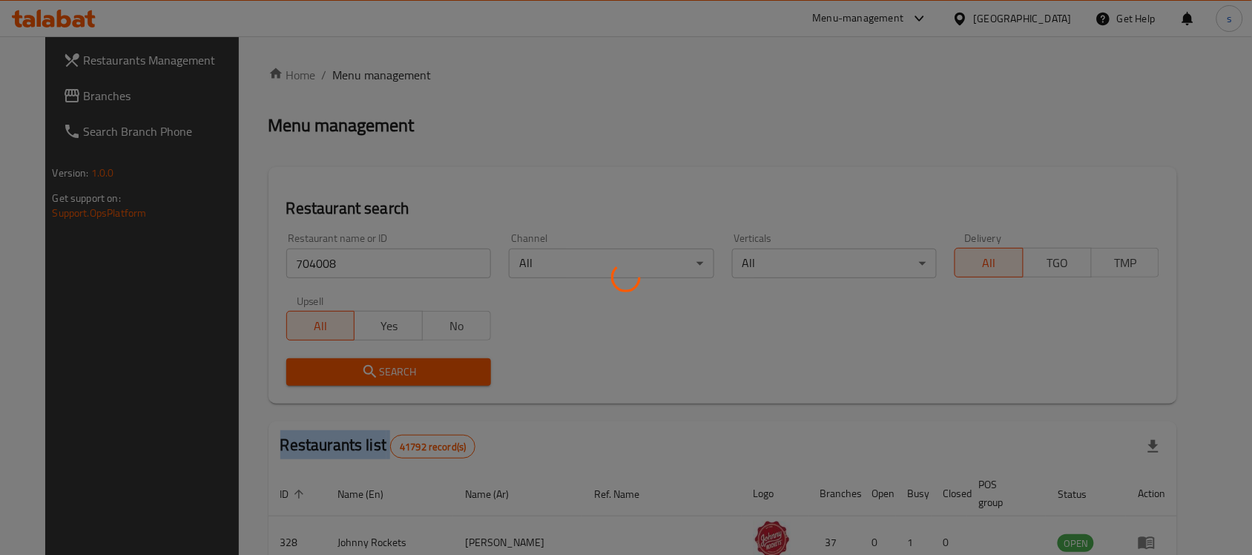
click at [418, 373] on div at bounding box center [626, 277] width 1252 height 555
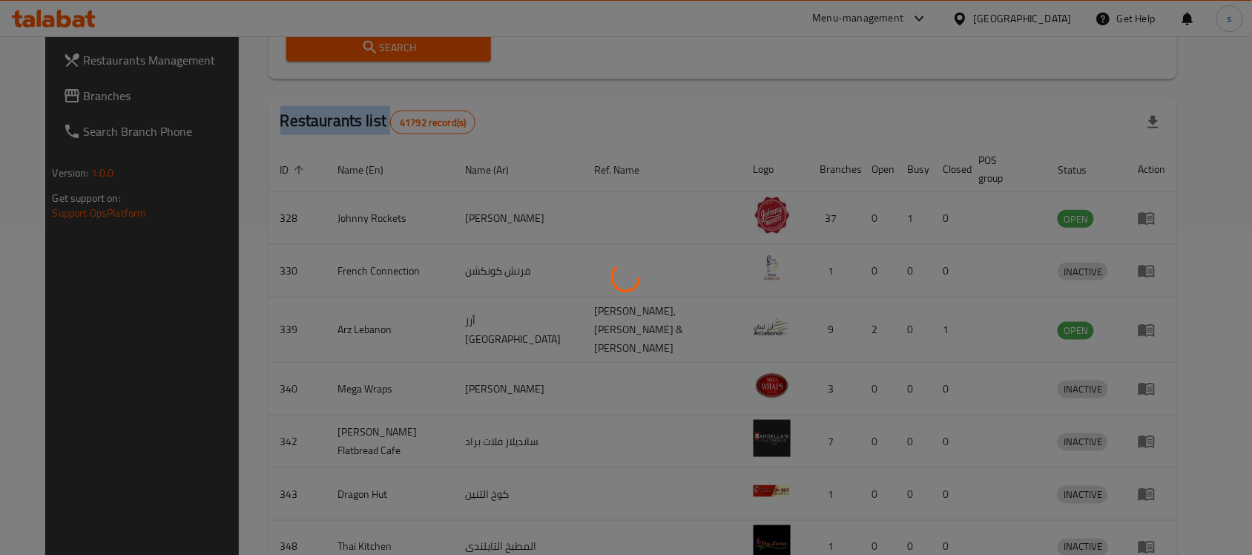
scroll to position [78, 0]
